Goal: Task Accomplishment & Management: Use online tool/utility

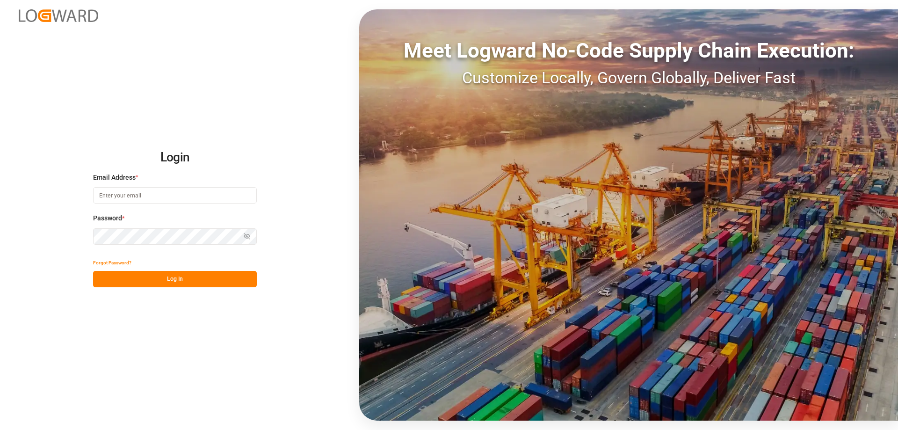
click at [119, 199] on input at bounding box center [175, 195] width 164 height 16
type input "[DOMAIN_NAME][EMAIL_ADDRESS][DOMAIN_NAME]"
click at [154, 281] on button "Log In" at bounding box center [175, 279] width 164 height 16
click at [206, 274] on button "Log In" at bounding box center [175, 279] width 164 height 16
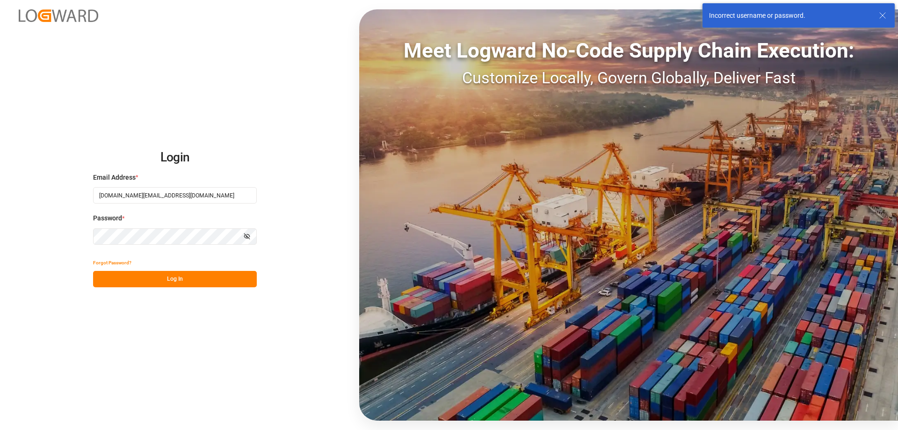
click at [242, 231] on button "Show password" at bounding box center [247, 236] width 20 height 16
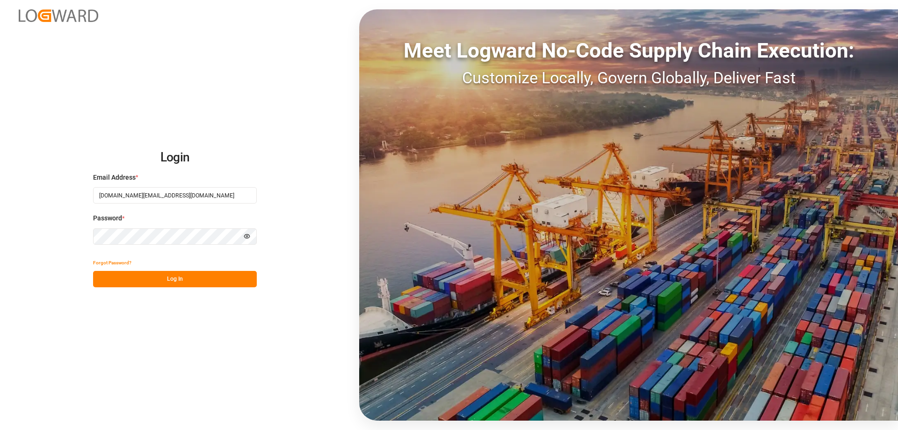
click at [199, 276] on button "Log In" at bounding box center [175, 279] width 164 height 16
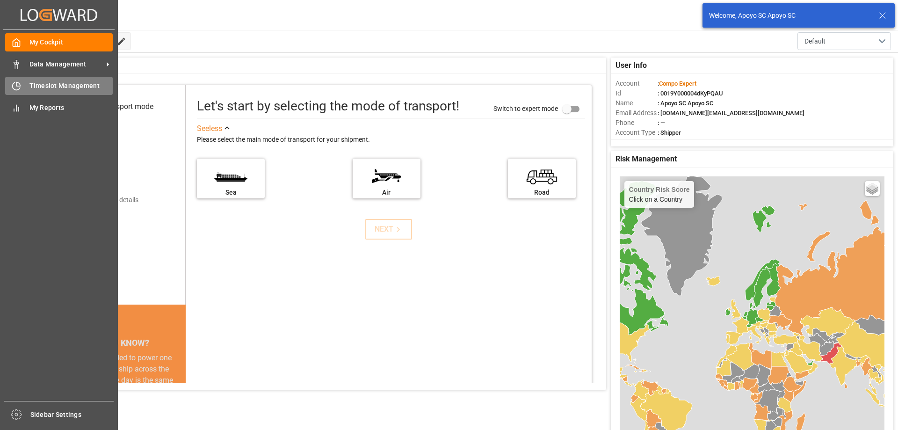
click at [18, 83] on icon at bounding box center [16, 85] width 9 height 9
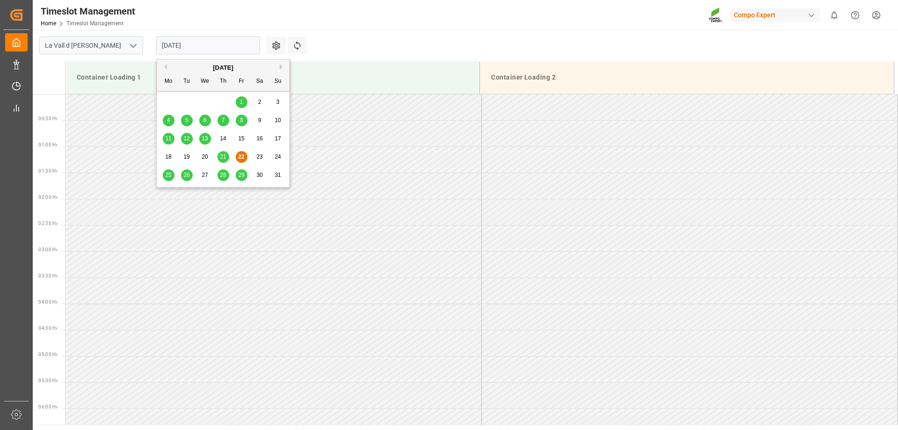
click at [186, 50] on input "[DATE]" at bounding box center [208, 45] width 104 height 18
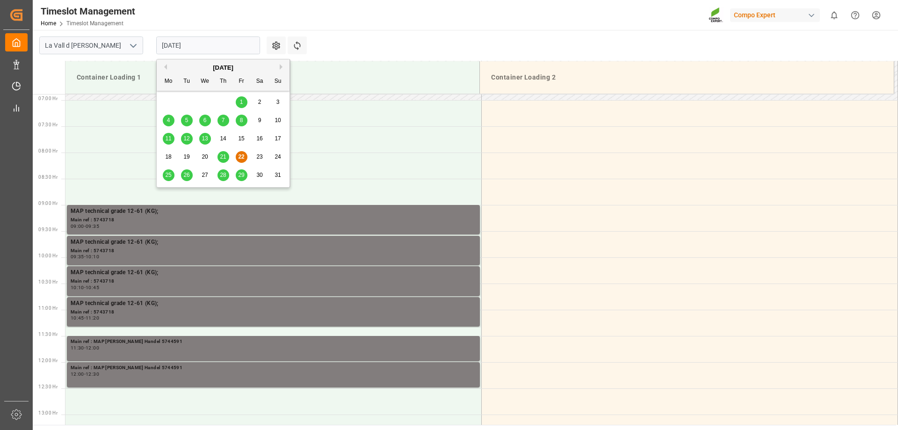
scroll to position [421, 0]
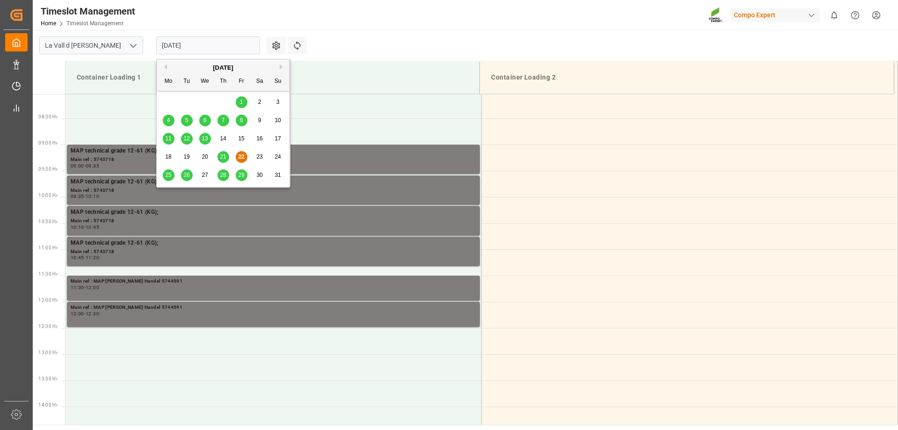
click at [166, 173] on span "25" at bounding box center [168, 175] width 6 height 7
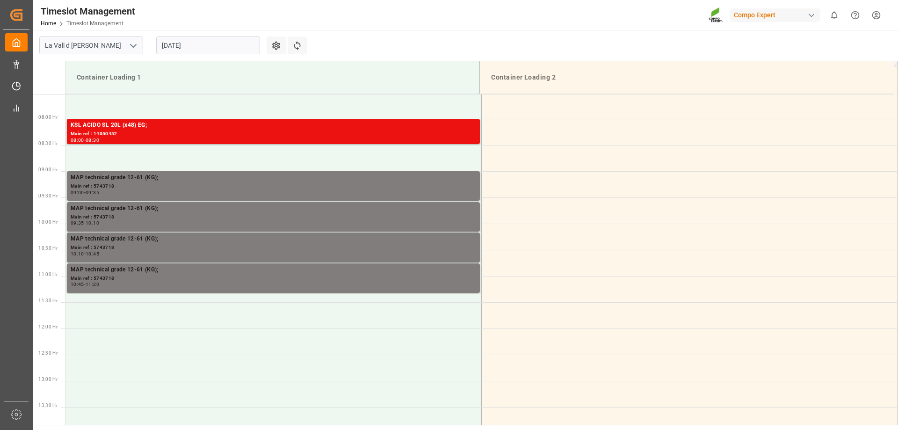
scroll to position [347, 0]
